Goal: Task Accomplishment & Management: Manage account settings

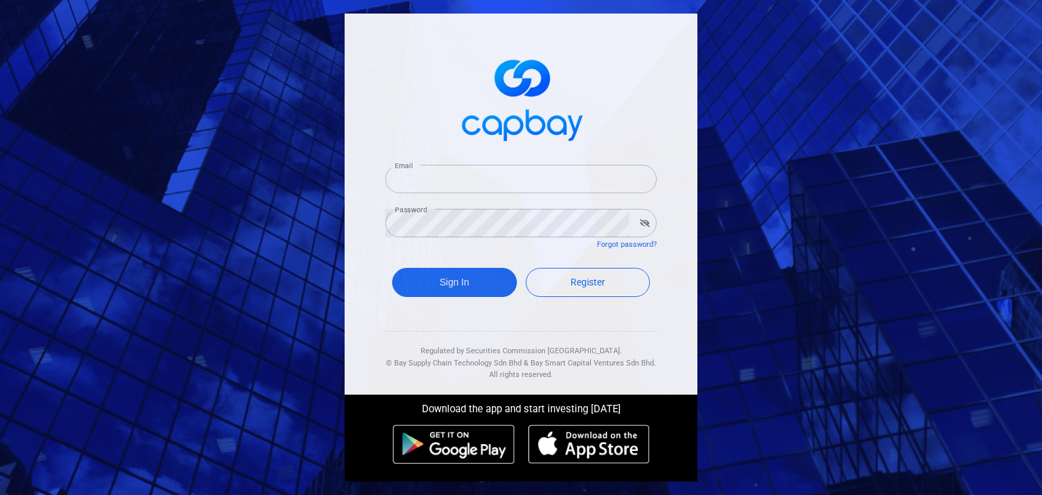
type input "[EMAIL_ADDRESS][DOMAIN_NAME]"
drag, startPoint x: 0, startPoint y: 0, endPoint x: 452, endPoint y: 269, distance: 526.1
click at [452, 266] on form "Email [EMAIL_ADDRESS][DOMAIN_NAME] Email Password Password Forgot password? Sig…" at bounding box center [520, 233] width 271 height 169
click at [452, 277] on button "Sign In" at bounding box center [454, 282] width 125 height 29
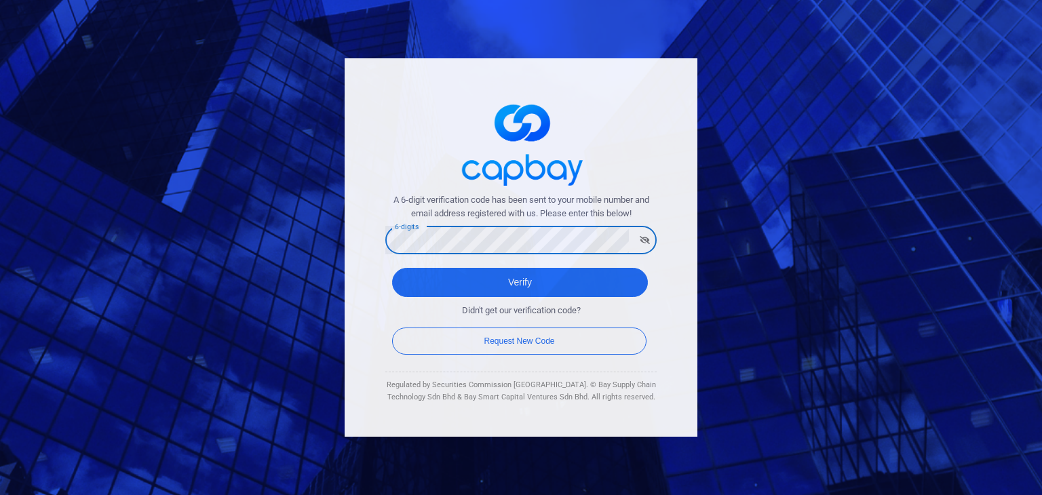
click at [392, 268] on button "Verify" at bounding box center [520, 282] width 256 height 29
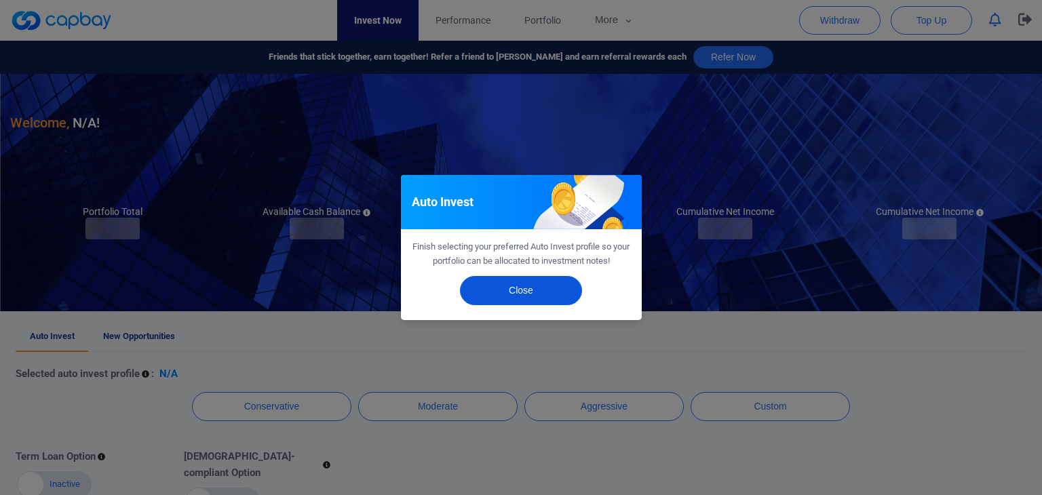
click at [507, 290] on button "Close" at bounding box center [521, 290] width 122 height 29
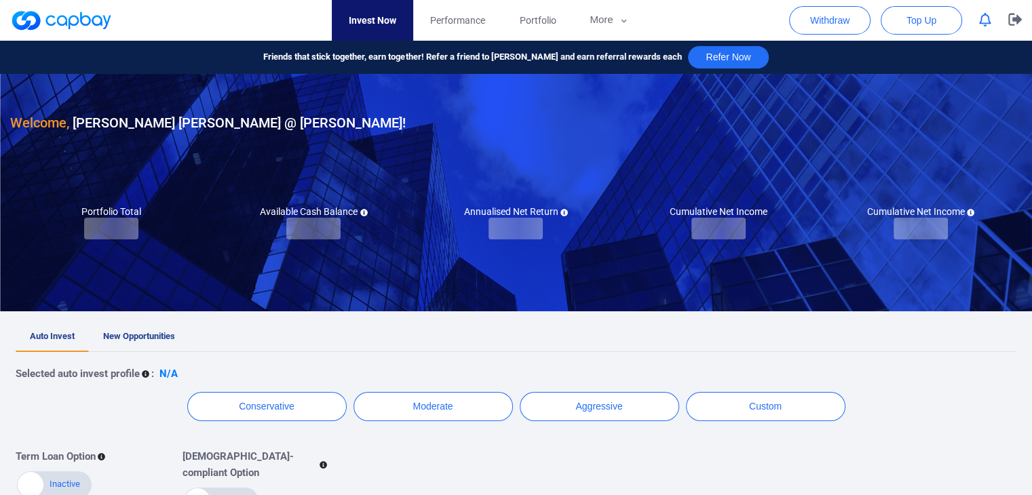
click at [136, 331] on span "New Opportunities" at bounding box center [139, 336] width 72 height 10
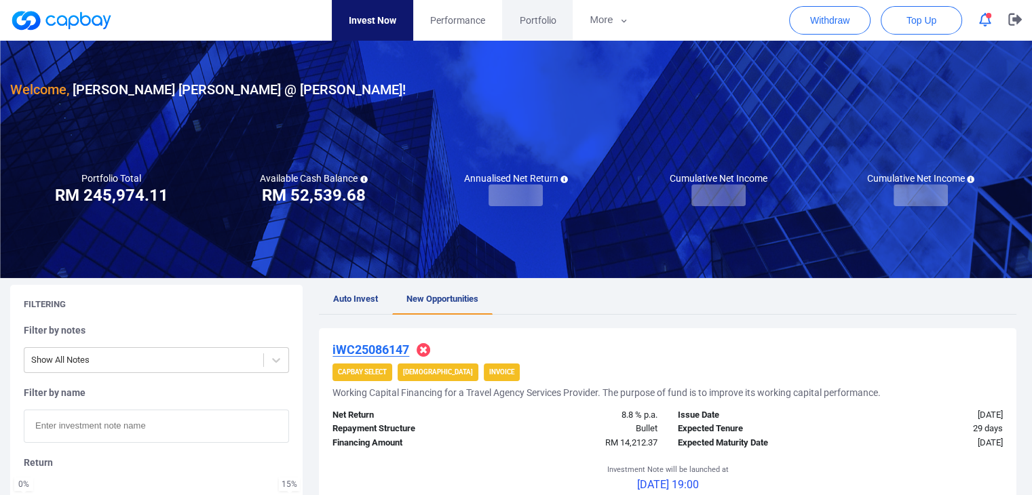
click at [558, 17] on link "Portfolio" at bounding box center [537, 20] width 71 height 41
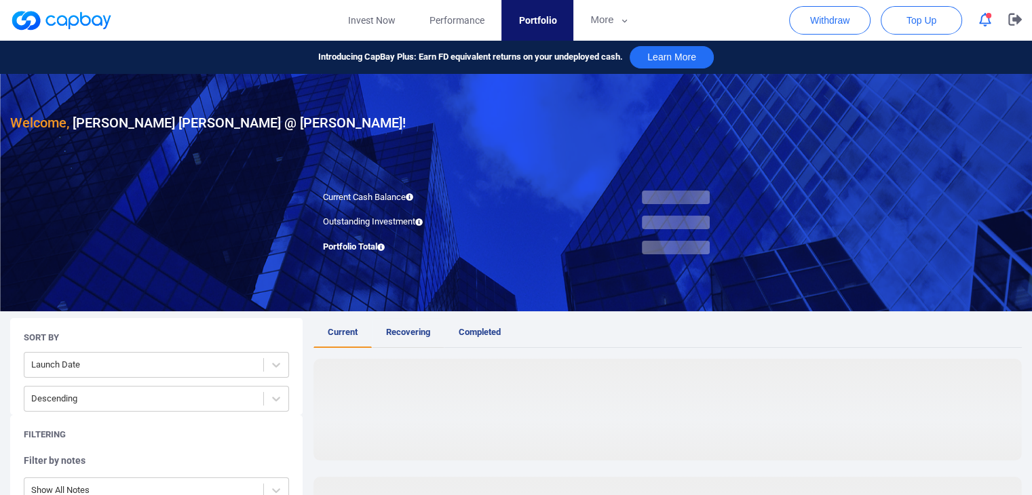
click at [414, 334] on span "Recovering" at bounding box center [408, 332] width 44 height 10
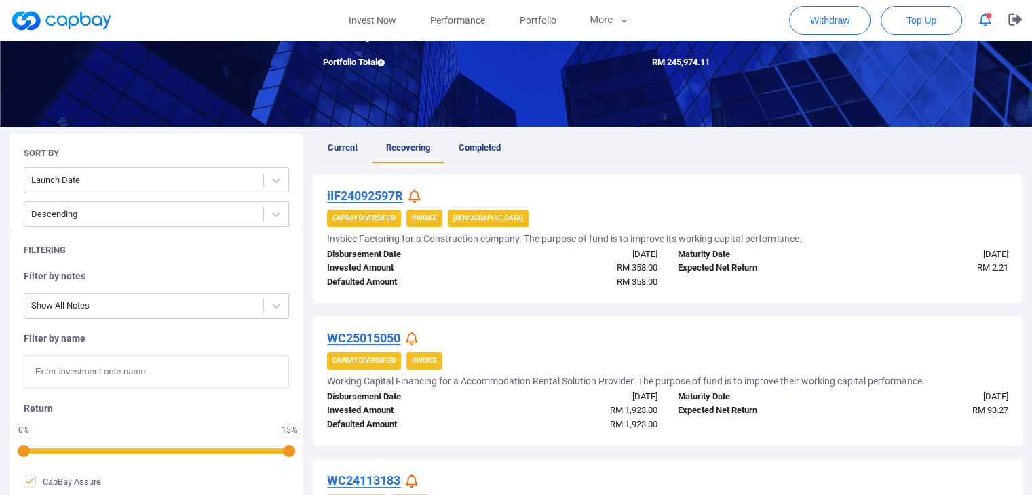
scroll to position [22, 0]
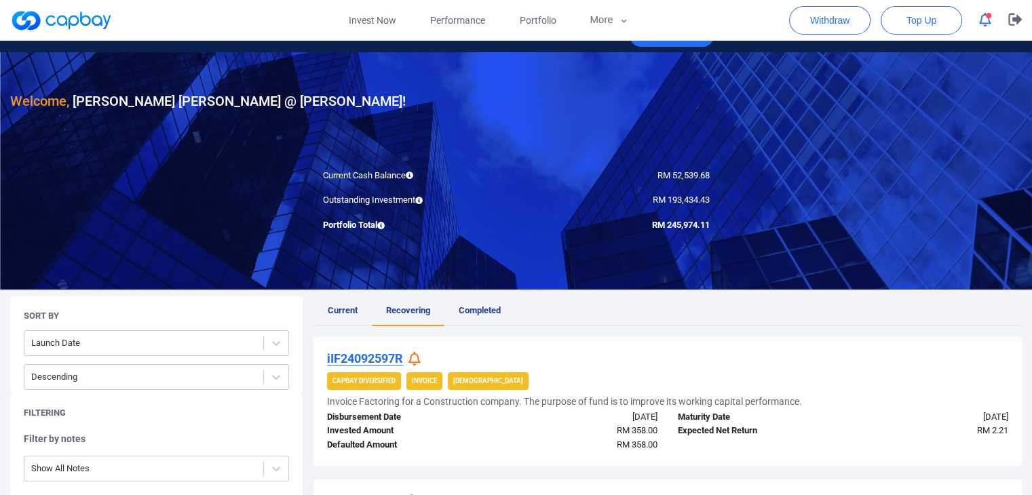
click at [985, 28] on button "button" at bounding box center [985, 20] width 26 height 21
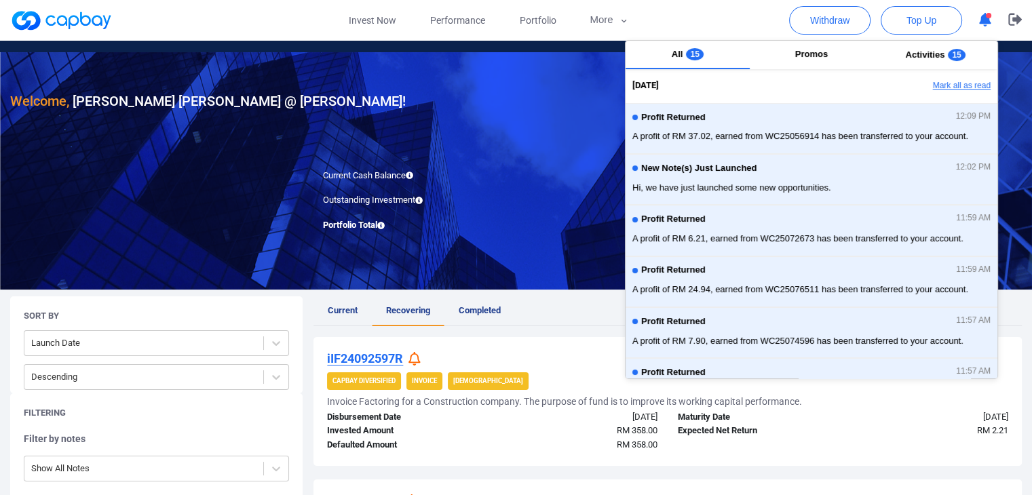
click at [954, 82] on button "Mark all as read" at bounding box center [925, 86] width 146 height 23
click at [954, 82] on div "[DATE] Mark all as read" at bounding box center [814, 86] width 365 height 23
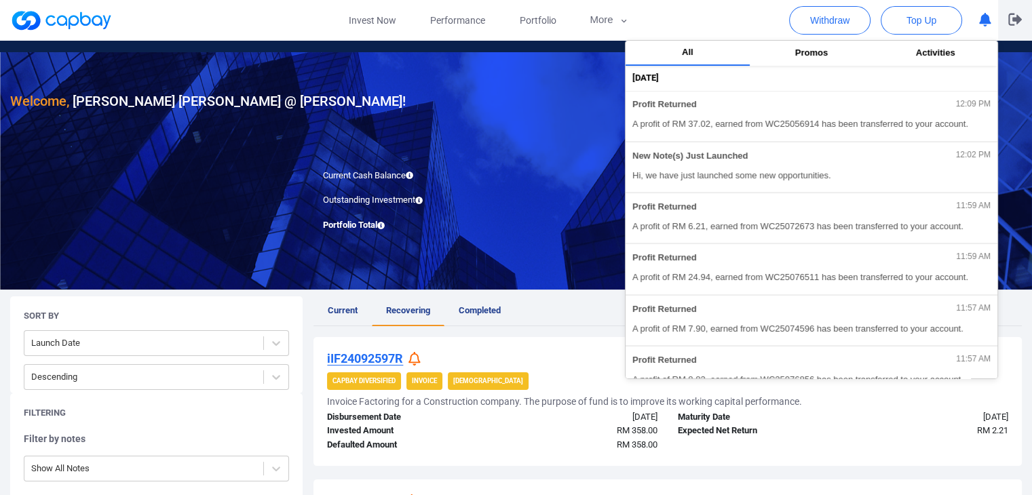
click at [1020, 21] on icon "button" at bounding box center [1015, 20] width 14 height 12
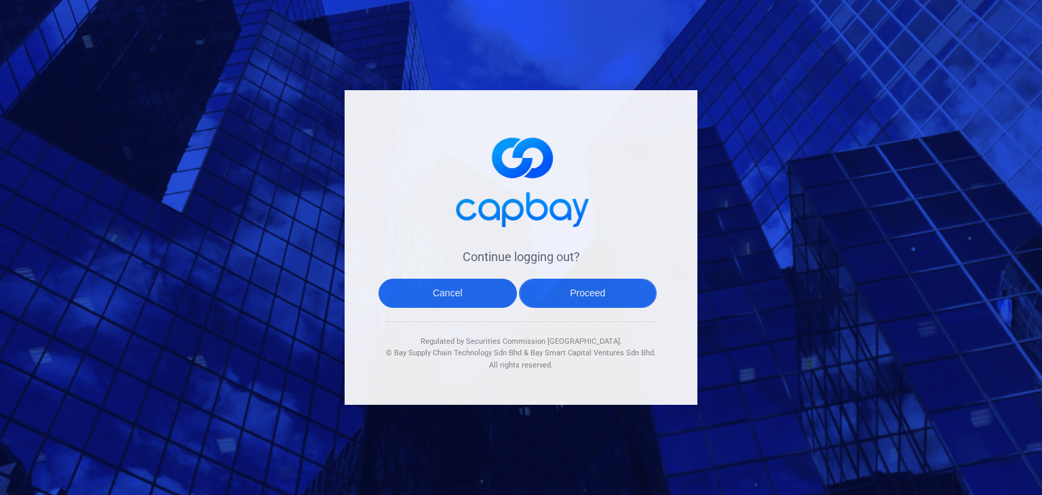
click at [630, 286] on button "Proceed" at bounding box center [588, 293] width 138 height 29
